Goal: Transaction & Acquisition: Purchase product/service

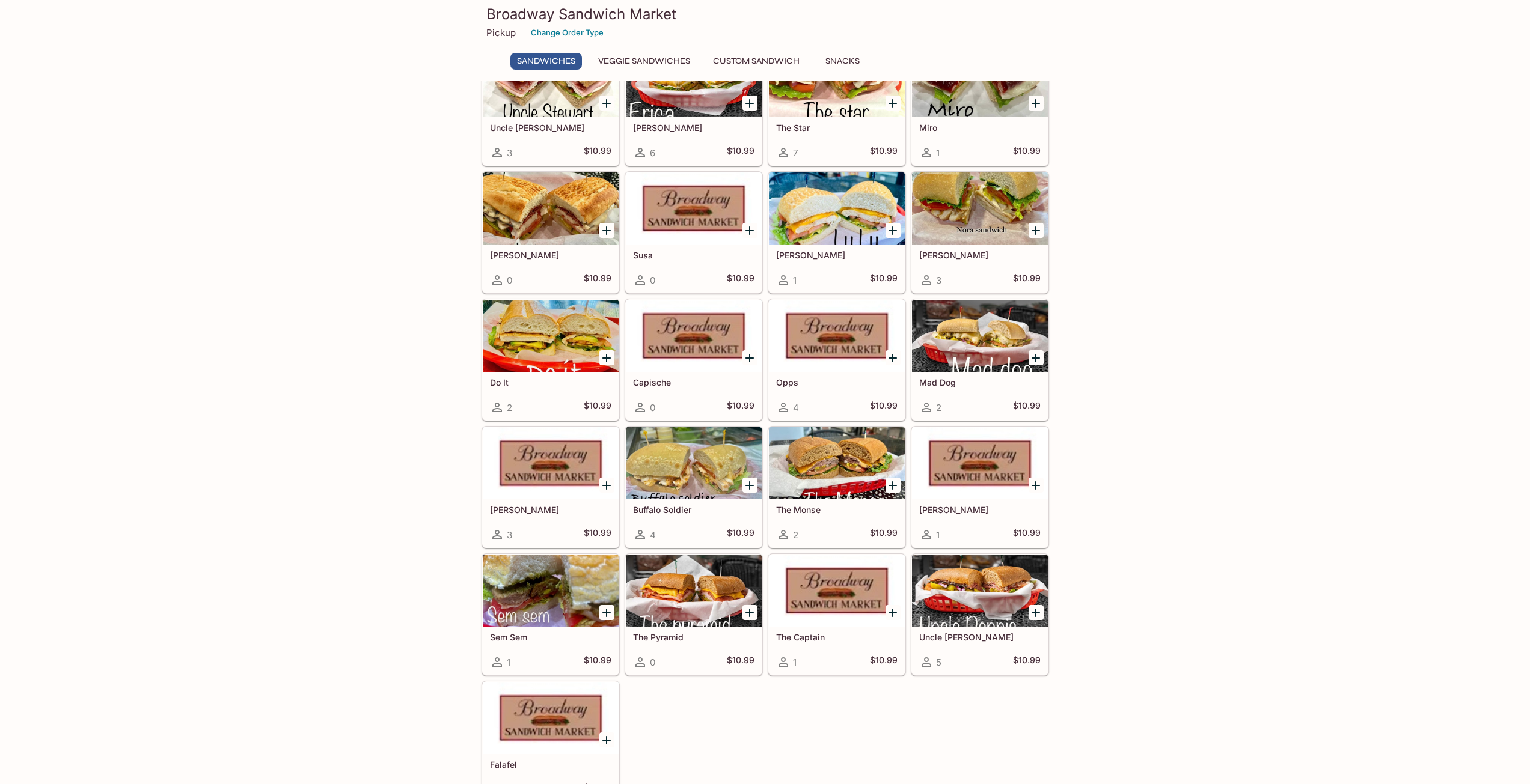
scroll to position [360, 0]
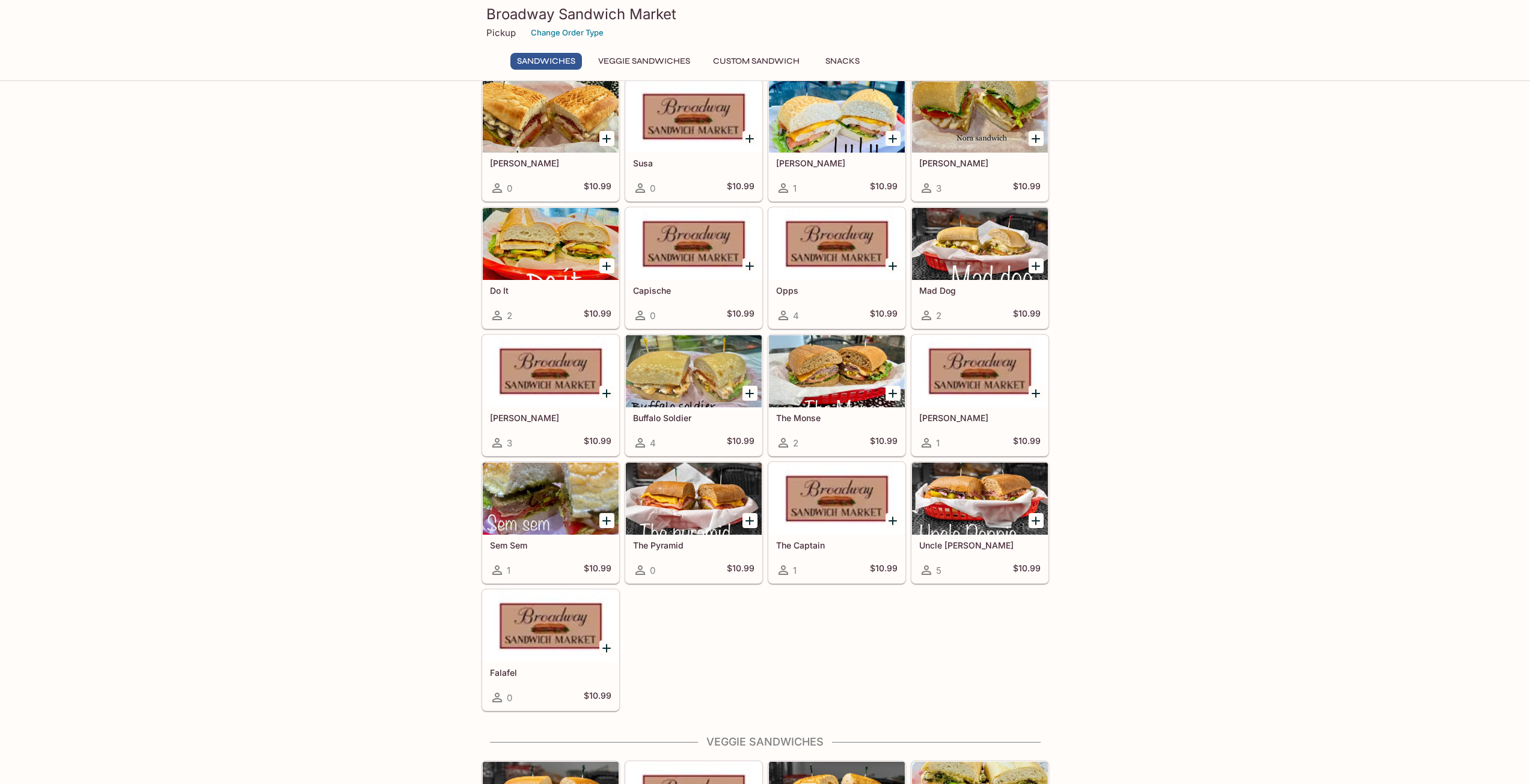
click at [862, 426] on div "The Monse 2 $10.99" at bounding box center [837, 432] width 136 height 48
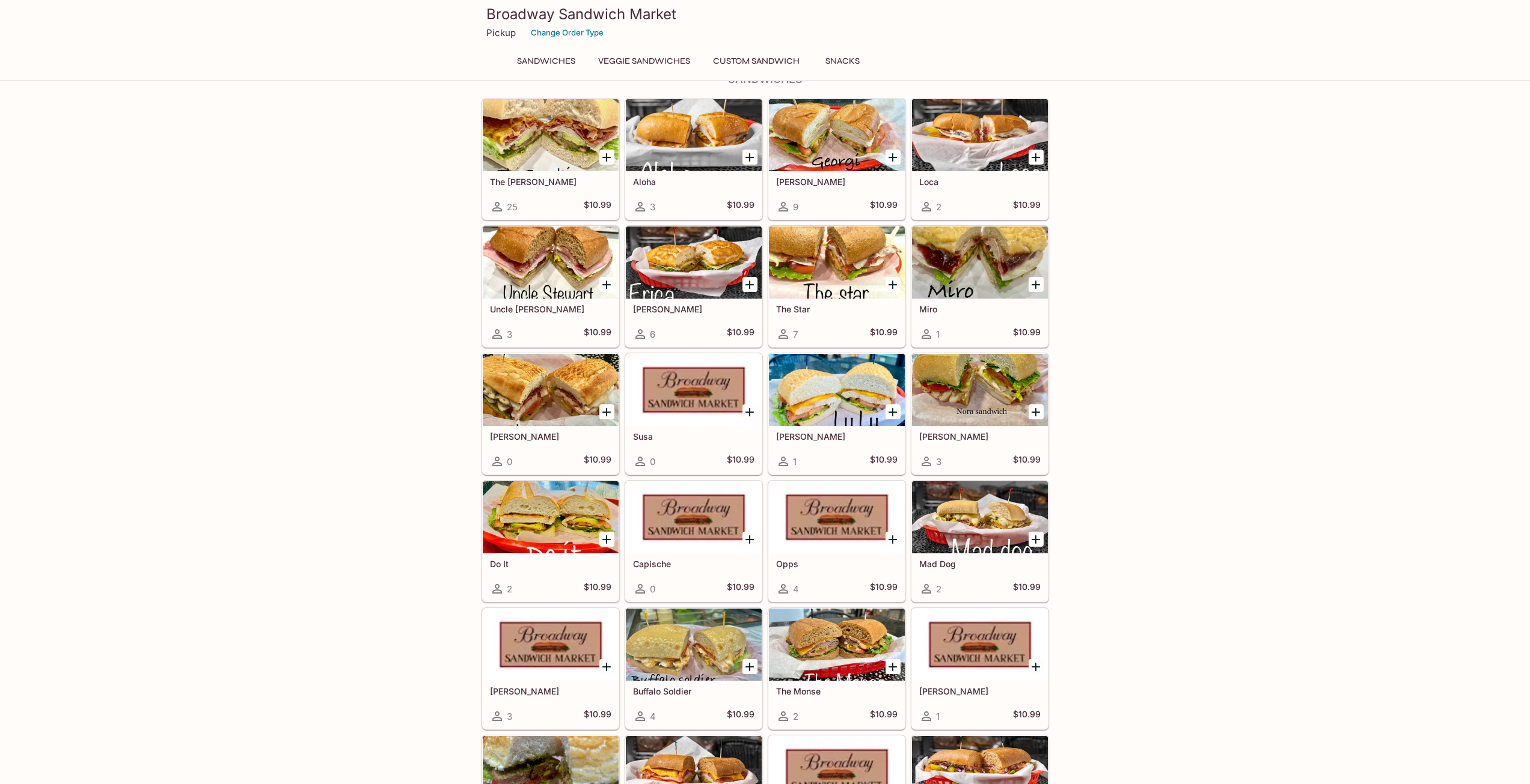
scroll to position [82, 0]
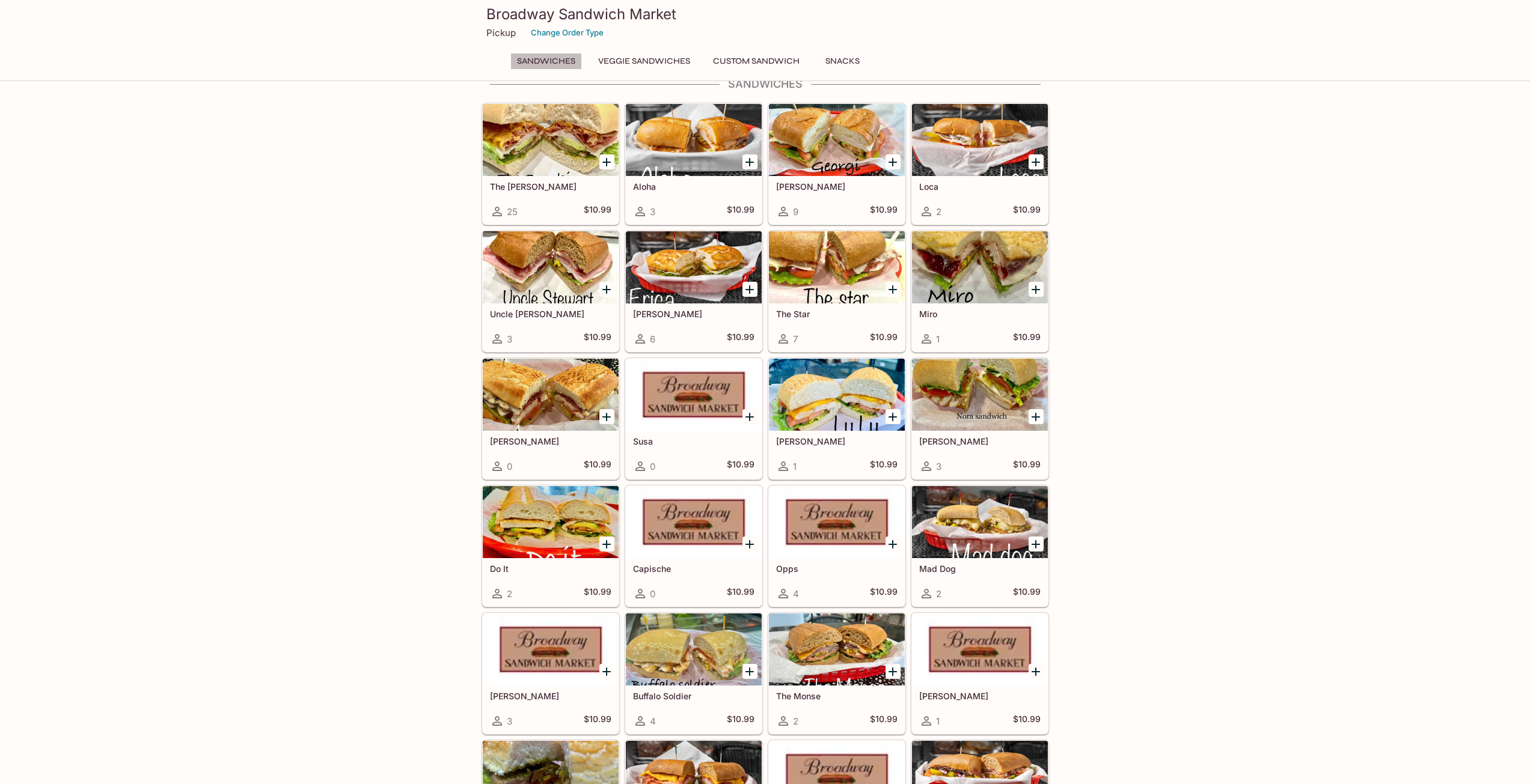
click at [544, 61] on button "Sandwiches" at bounding box center [546, 61] width 72 height 17
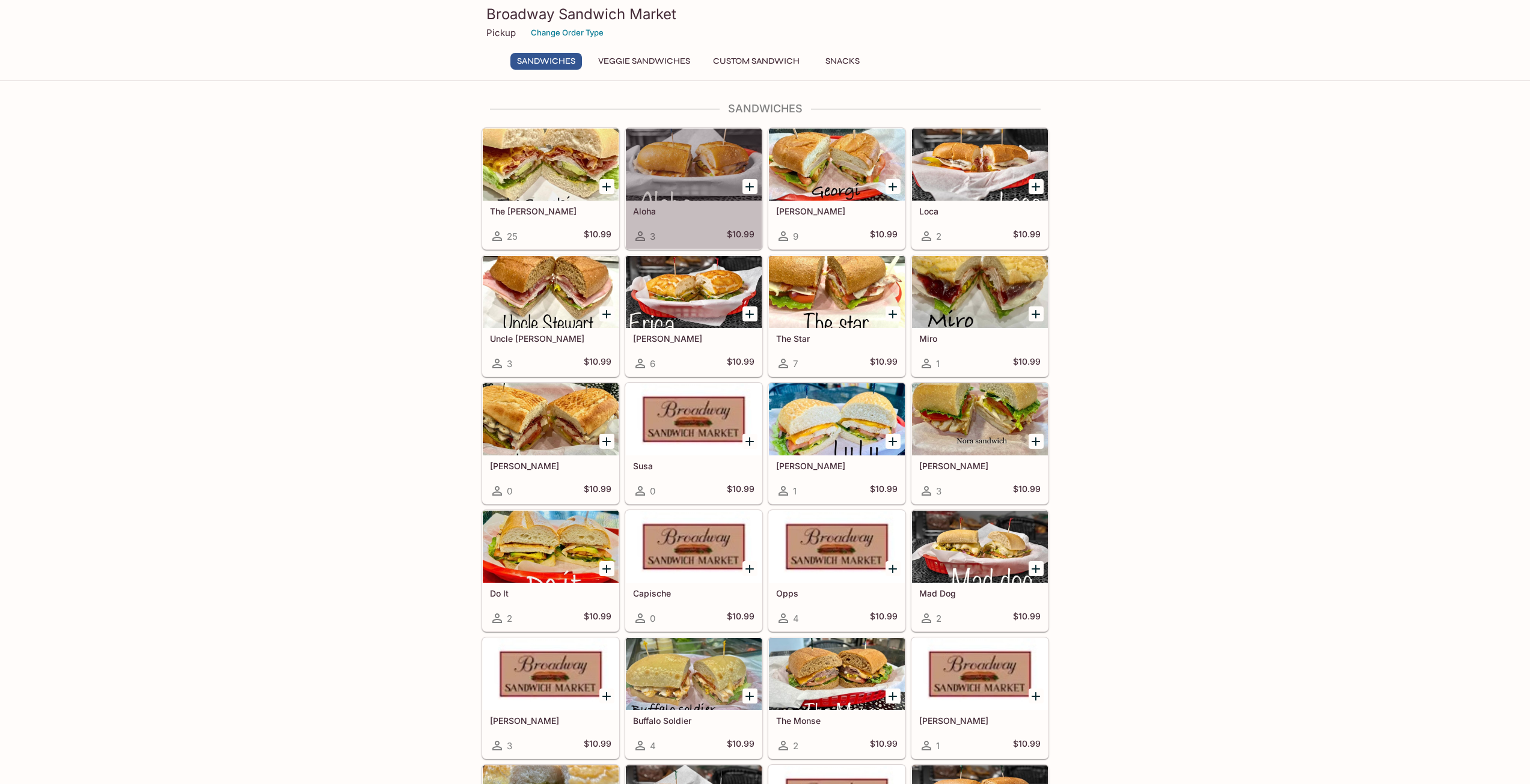
click at [688, 210] on h5 "Aloha" at bounding box center [693, 211] width 122 height 10
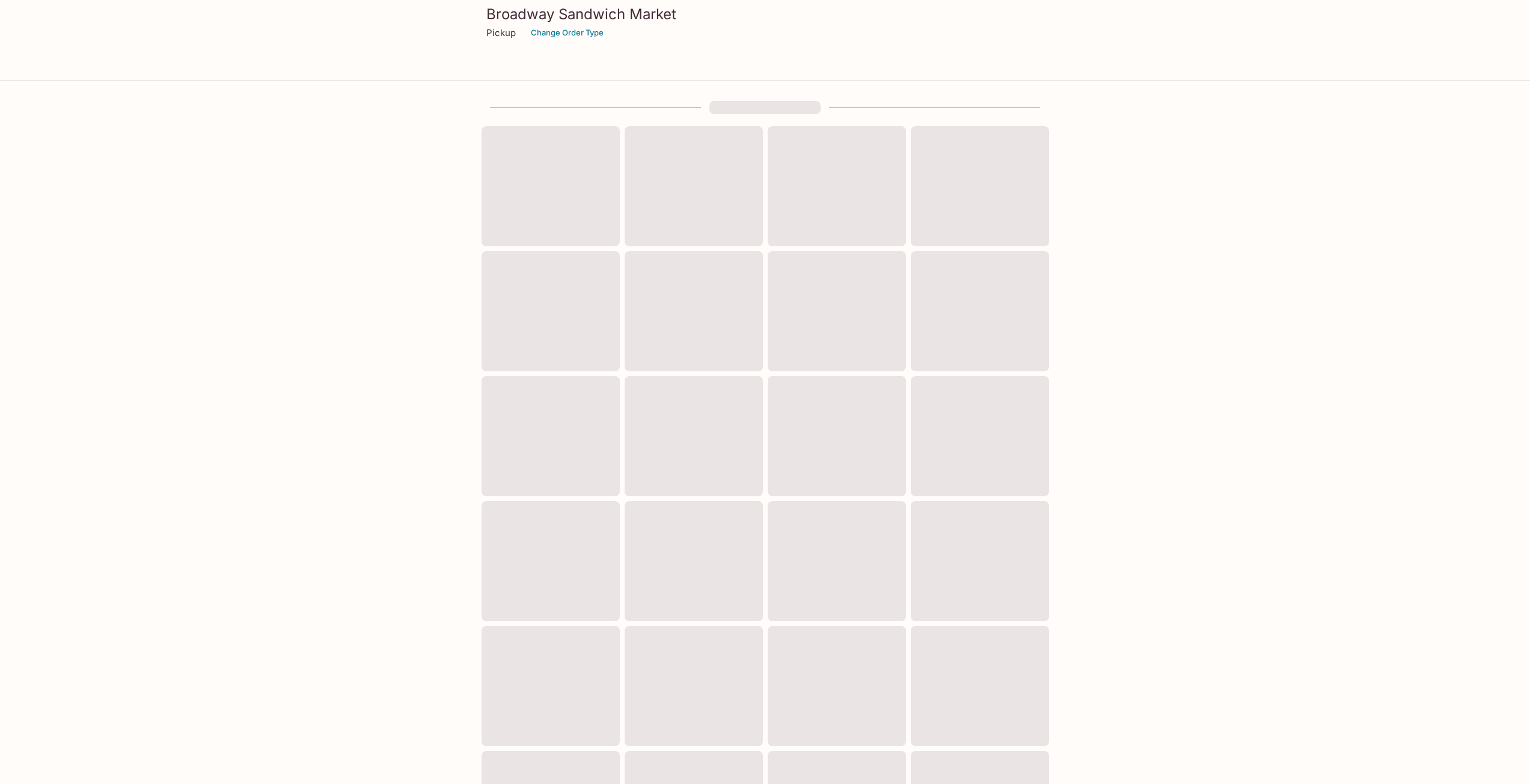
scroll to position [58, 0]
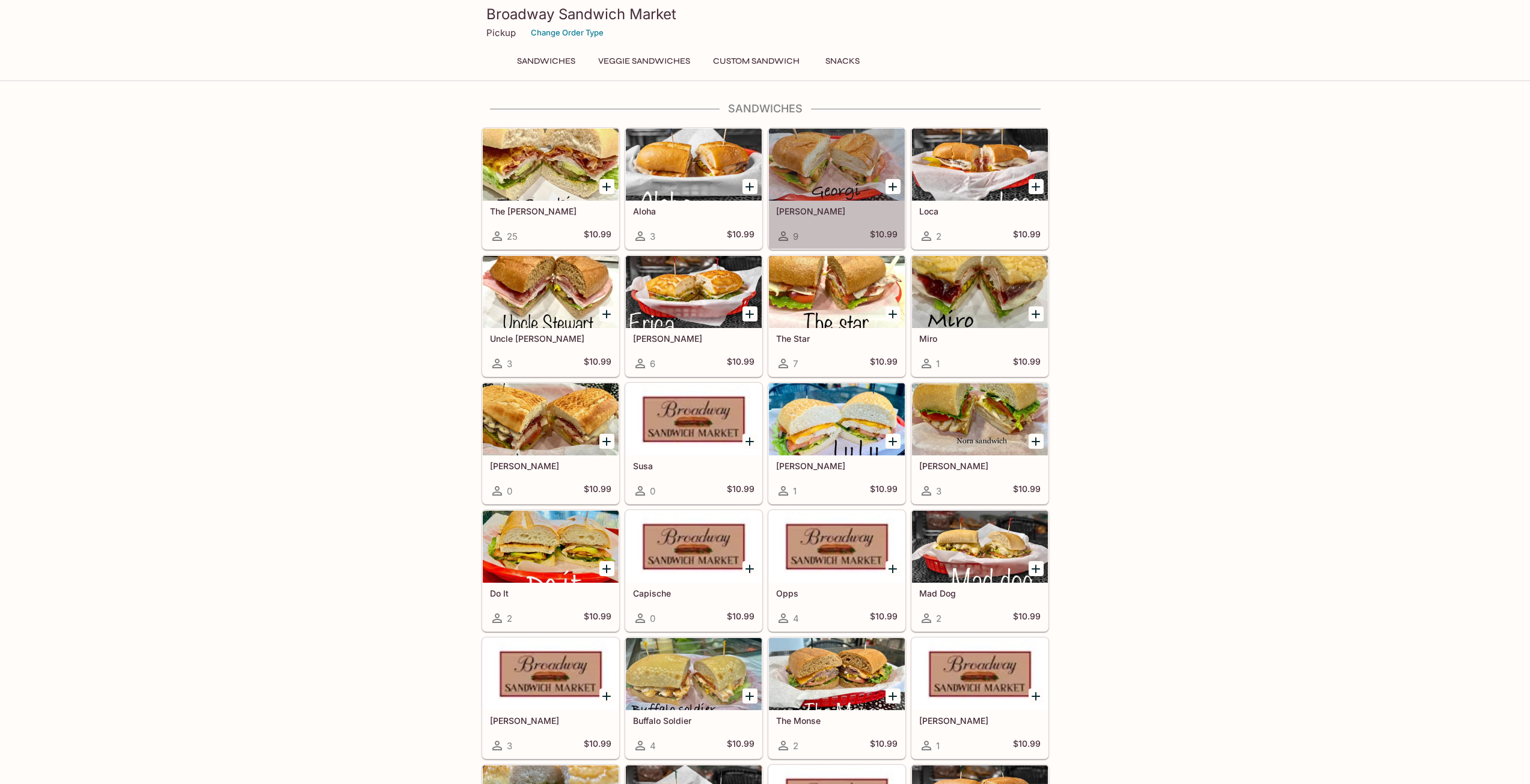
click at [846, 217] on div "[PERSON_NAME] 9 $10.99" at bounding box center [837, 225] width 136 height 48
